Goal: Information Seeking & Learning: Learn about a topic

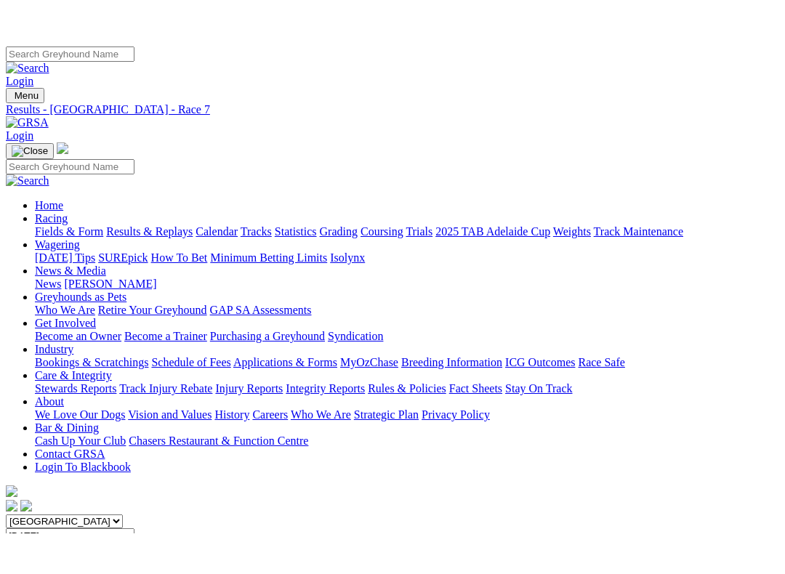
scroll to position [247, 0]
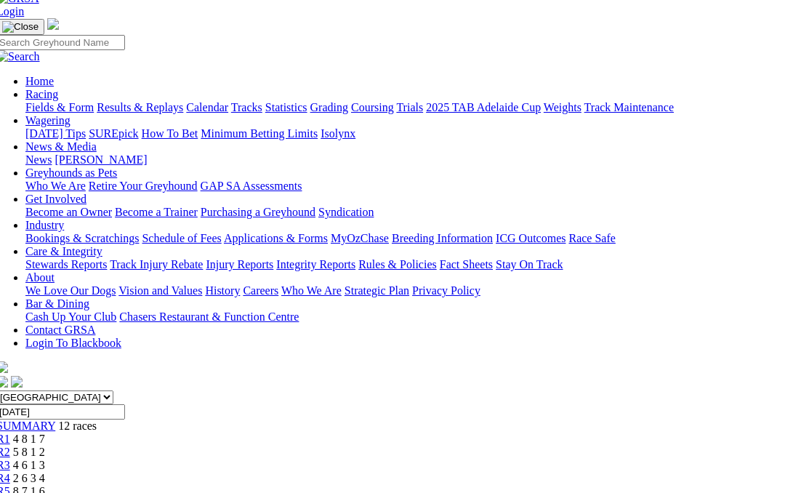
scroll to position [76, 9]
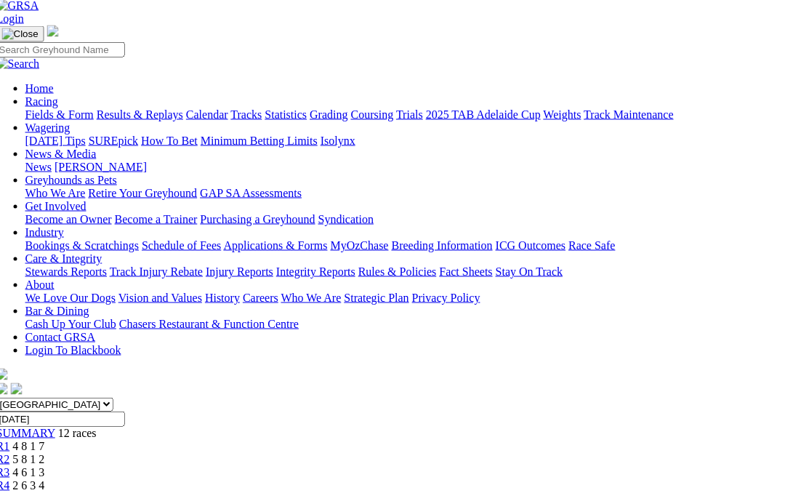
click at [10, 479] on link "R4" at bounding box center [3, 485] width 14 height 12
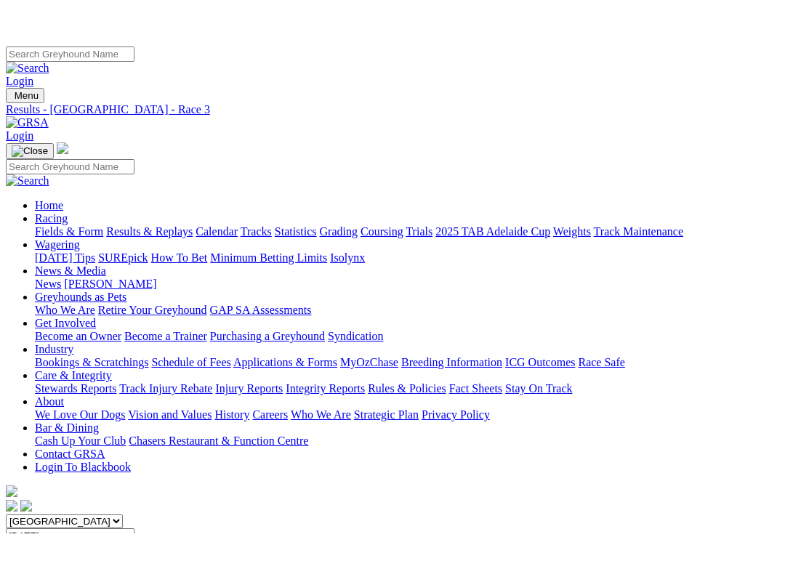
scroll to position [193, 0]
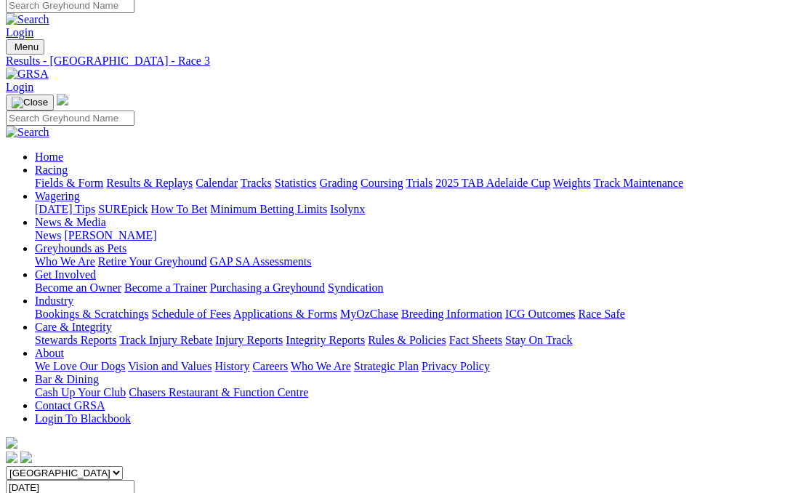
scroll to position [0, 0]
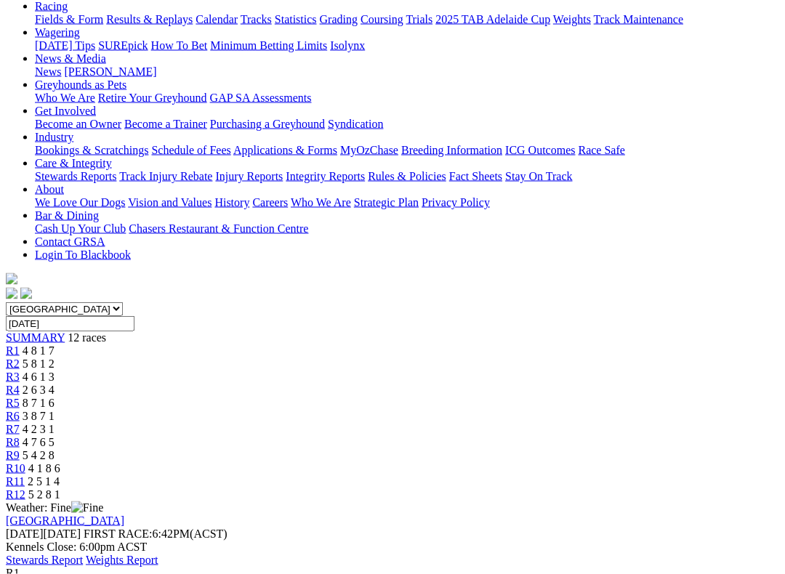
scroll to position [176, 0]
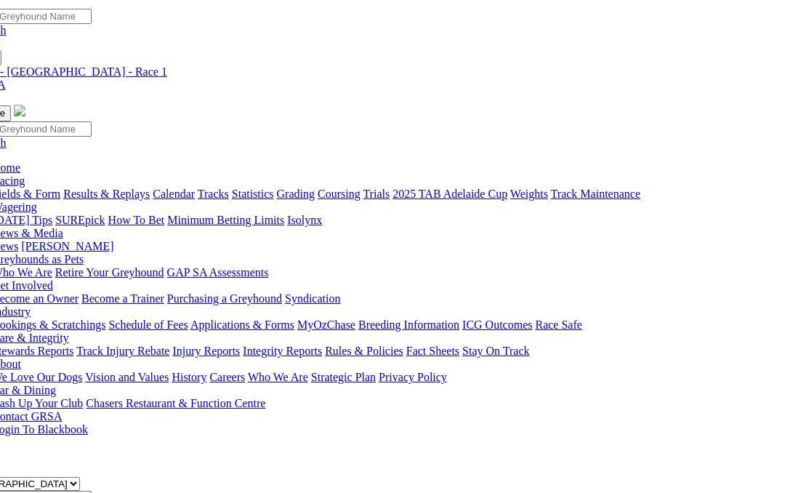
scroll to position [0, 44]
